Goal: Task Accomplishment & Management: Manage account settings

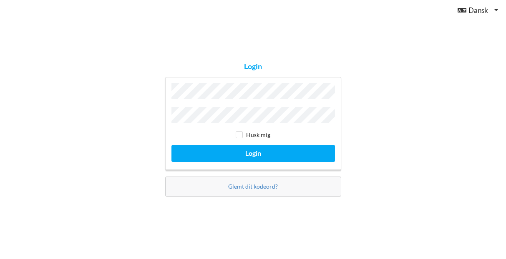
click at [253, 151] on button "Login" at bounding box center [252, 153] width 163 height 17
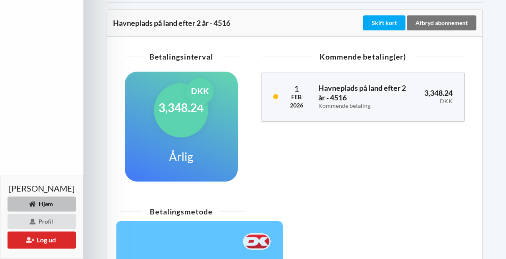
scroll to position [187, 0]
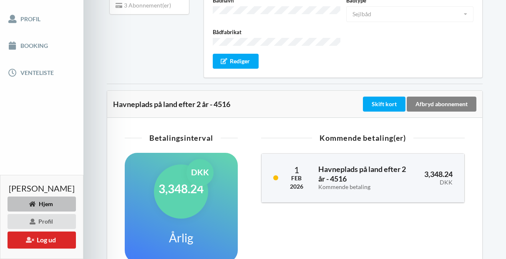
click at [435, 97] on div "Afbryd abonnement" at bounding box center [442, 104] width 70 height 15
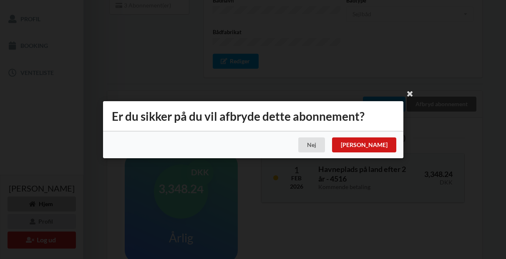
click at [381, 145] on div "[PERSON_NAME]" at bounding box center [363, 145] width 64 height 15
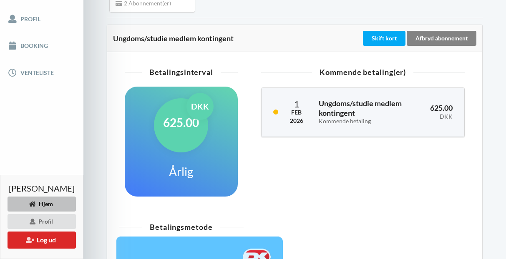
click at [446, 46] on div "Afbryd abonnement" at bounding box center [442, 38] width 70 height 15
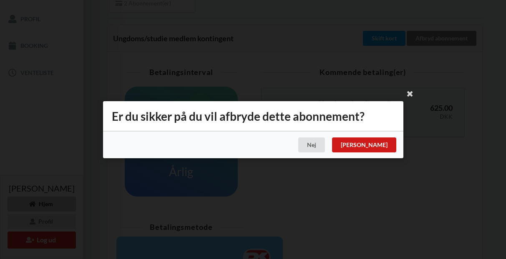
click at [383, 143] on div "[PERSON_NAME]" at bounding box center [363, 145] width 64 height 15
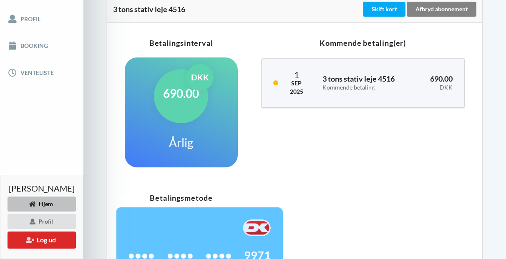
click at [446, 17] on div "Afbryd abonnement" at bounding box center [442, 9] width 70 height 15
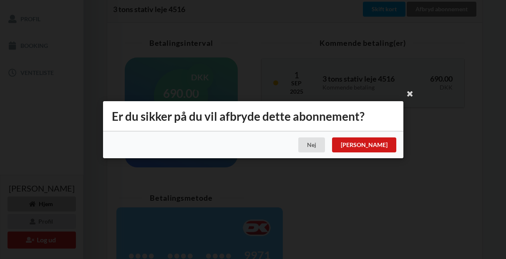
click at [383, 146] on div "[PERSON_NAME]" at bounding box center [363, 145] width 64 height 15
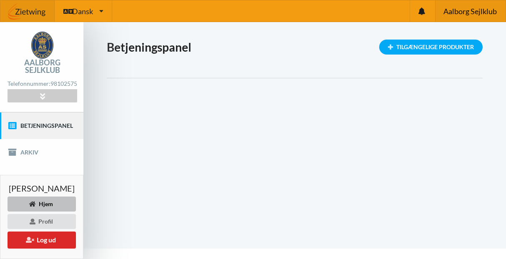
click at [465, 16] on div "Aalborg Sejlklub" at bounding box center [470, 10] width 70 height 21
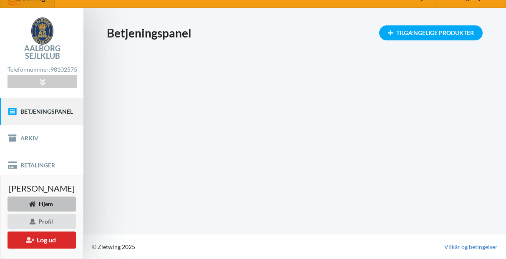
scroll to position [20, 0]
click at [52, 222] on div "Profil" at bounding box center [42, 221] width 68 height 15
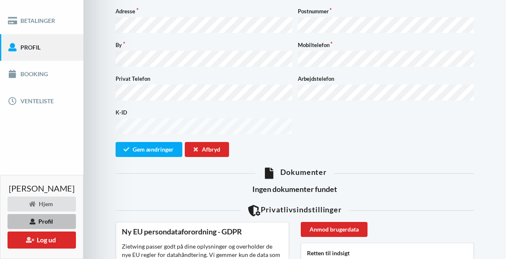
scroll to position [105, 0]
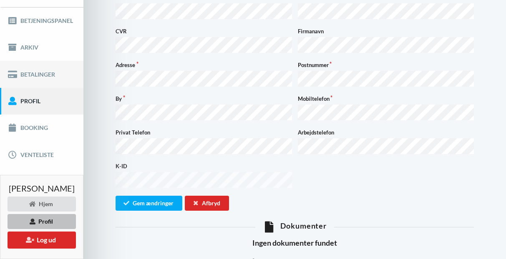
click at [56, 78] on link "Betalinger" at bounding box center [41, 74] width 83 height 27
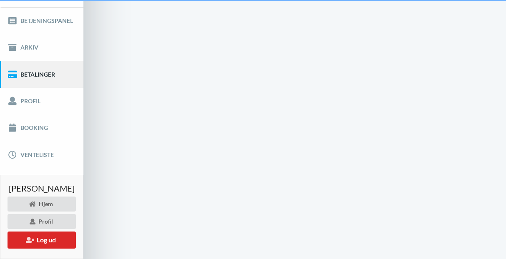
scroll to position [20, 0]
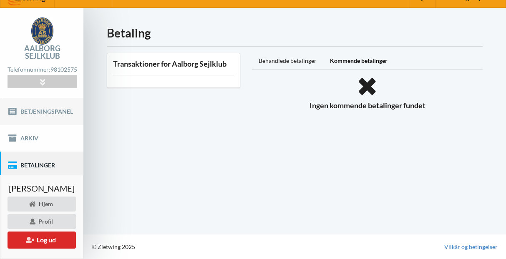
click at [59, 109] on link "Betjeningspanel" at bounding box center [41, 111] width 83 height 27
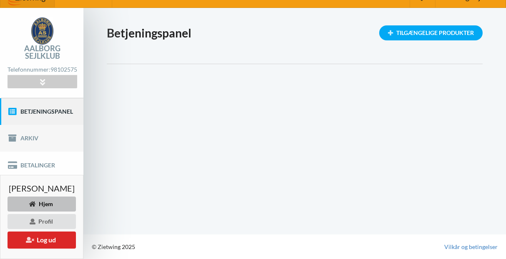
click at [59, 132] on link "Arkiv" at bounding box center [41, 138] width 83 height 27
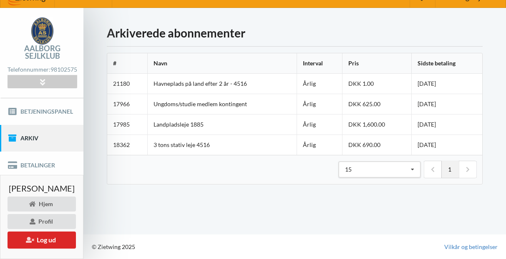
scroll to position [20, 0]
click at [42, 240] on button "Log ud" at bounding box center [42, 240] width 68 height 17
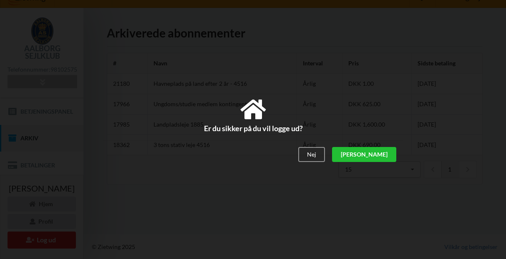
click at [381, 159] on div "[PERSON_NAME]" at bounding box center [363, 155] width 64 height 15
